Goal: Register for event/course

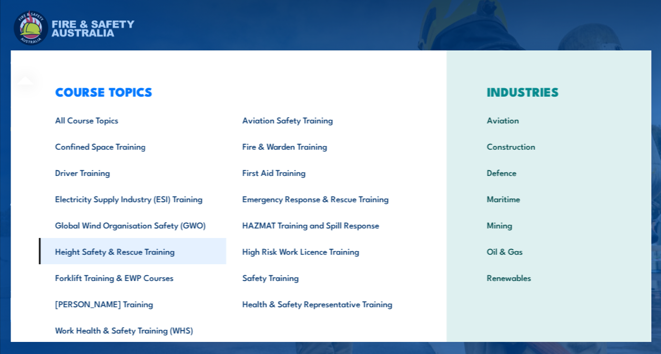
click at [77, 250] on link "Height Safety & Rescue Training" at bounding box center [131, 251] width 187 height 26
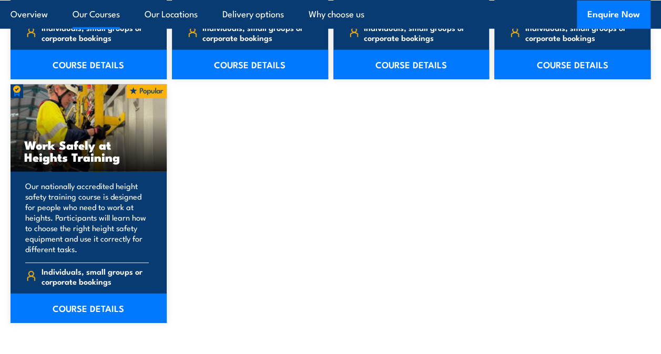
scroll to position [1340, 0]
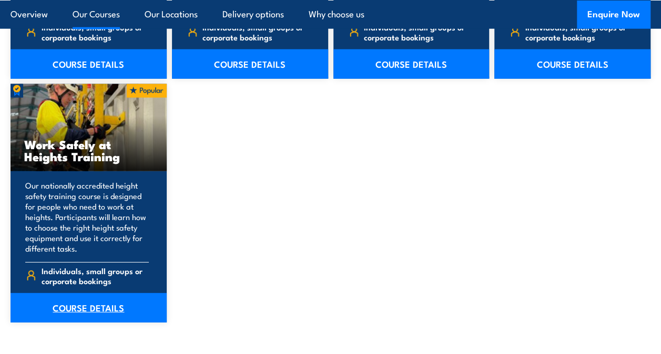
click at [90, 304] on link "COURSE DETAILS" at bounding box center [89, 307] width 156 height 29
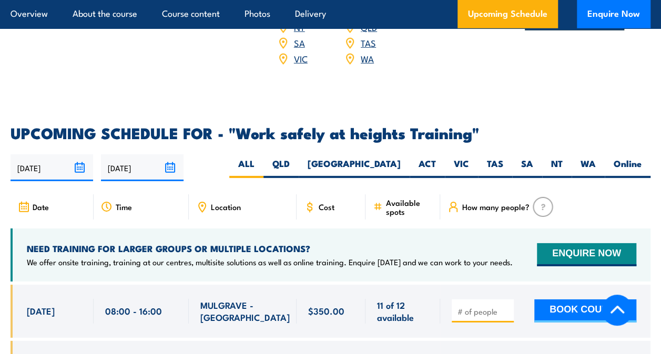
scroll to position [1552, 0]
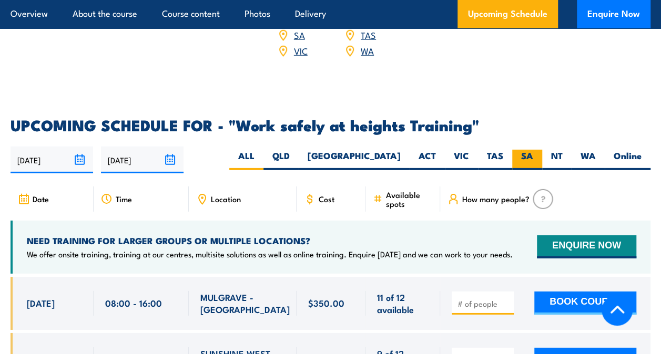
click at [527, 150] on label "SA" at bounding box center [527, 160] width 30 height 21
click at [533, 150] on input "SA" at bounding box center [536, 153] width 7 height 7
radio input "true"
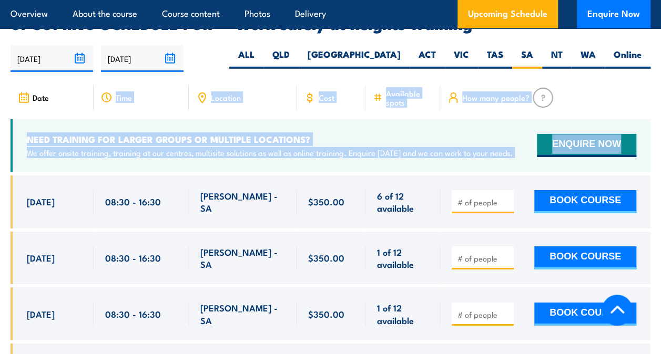
drag, startPoint x: 16, startPoint y: 163, endPoint x: 114, endPoint y: 94, distance: 119.5
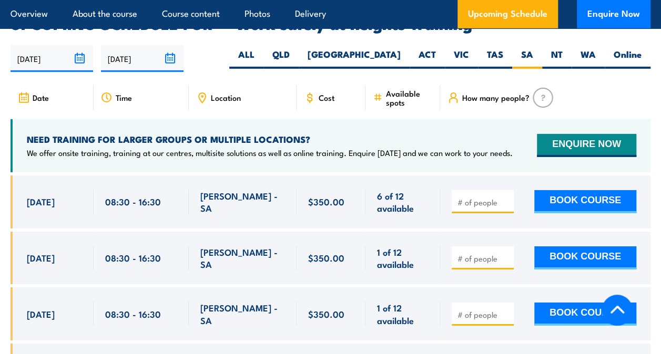
drag, startPoint x: 114, startPoint y: 94, endPoint x: 82, endPoint y: 93, distance: 31.6
click at [82, 93] on div "Date" at bounding box center [52, 97] width 83 height 25
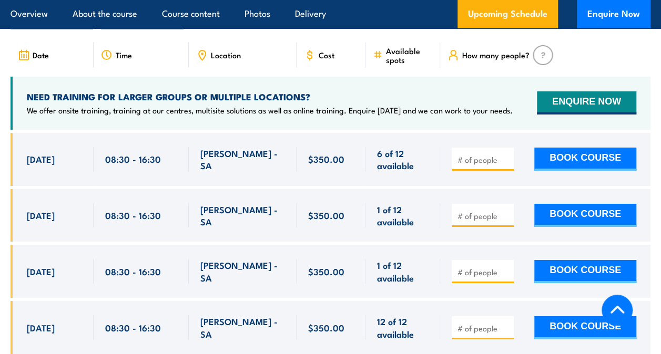
scroll to position [1776, 0]
